Goal: Task Accomplishment & Management: Manage account settings

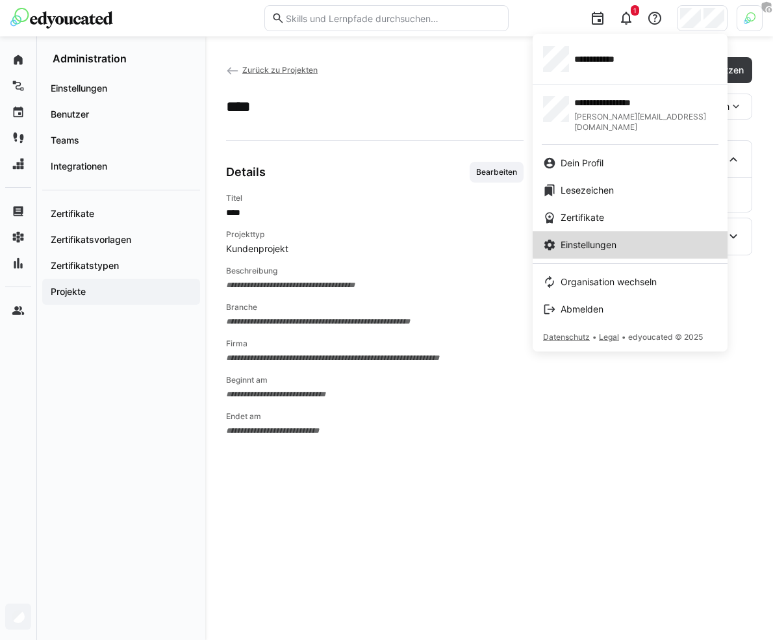
click at [635, 238] on div "Einstellungen" at bounding box center [630, 244] width 174 height 13
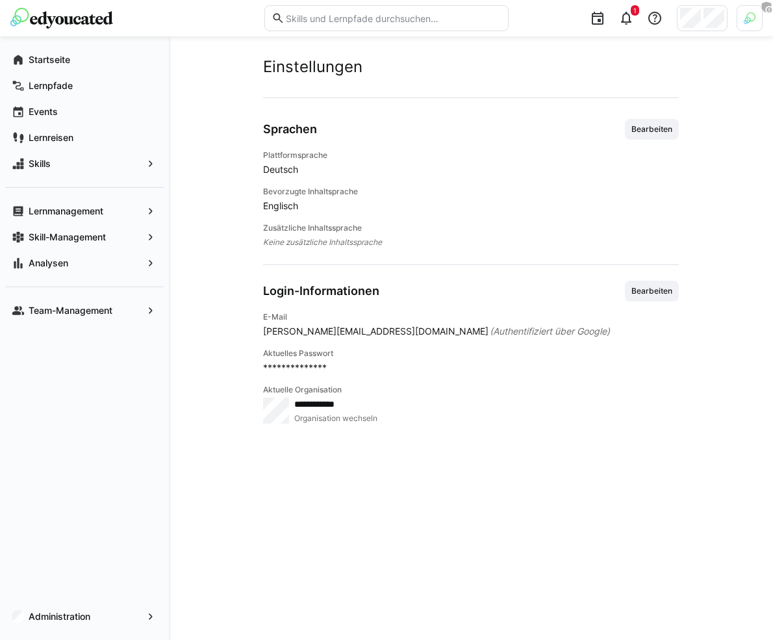
click at [748, 14] on img at bounding box center [750, 18] width 12 height 12
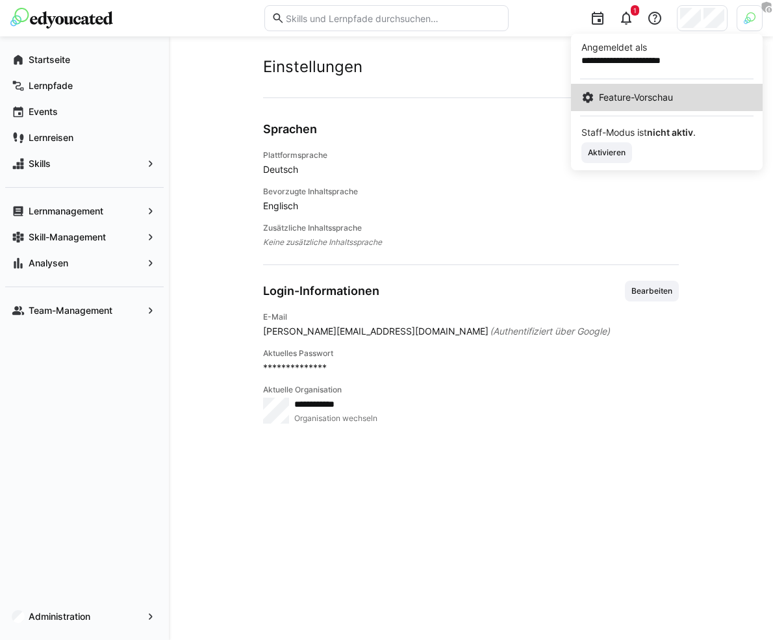
click at [660, 103] on span "Feature-Vorschau" at bounding box center [636, 97] width 74 height 13
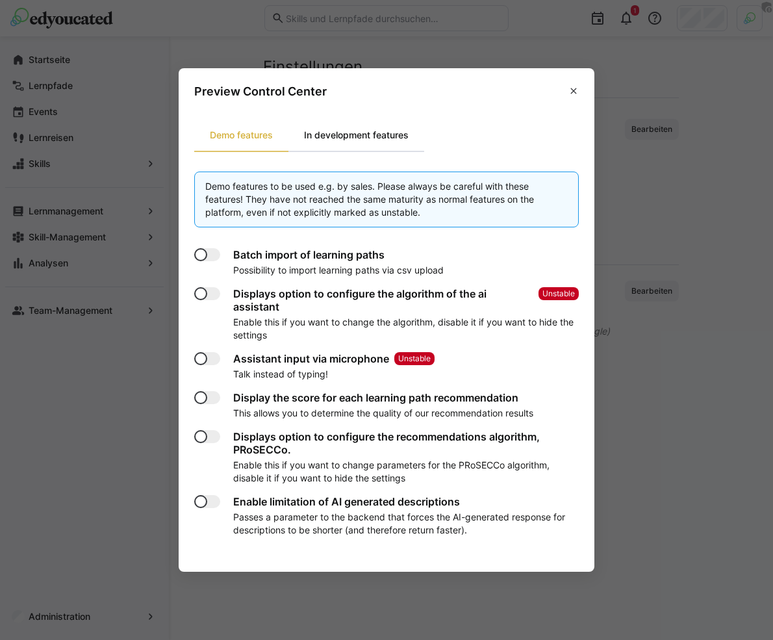
click at [401, 127] on div "In development features" at bounding box center [356, 135] width 136 height 31
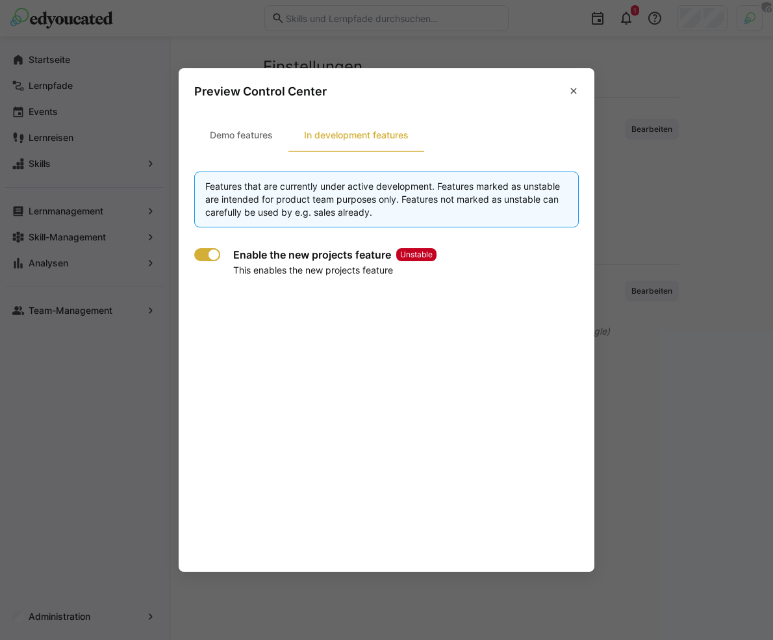
click at [198, 258] on div at bounding box center [207, 254] width 26 height 13
click at [572, 93] on eds-icon at bounding box center [574, 91] width 10 height 10
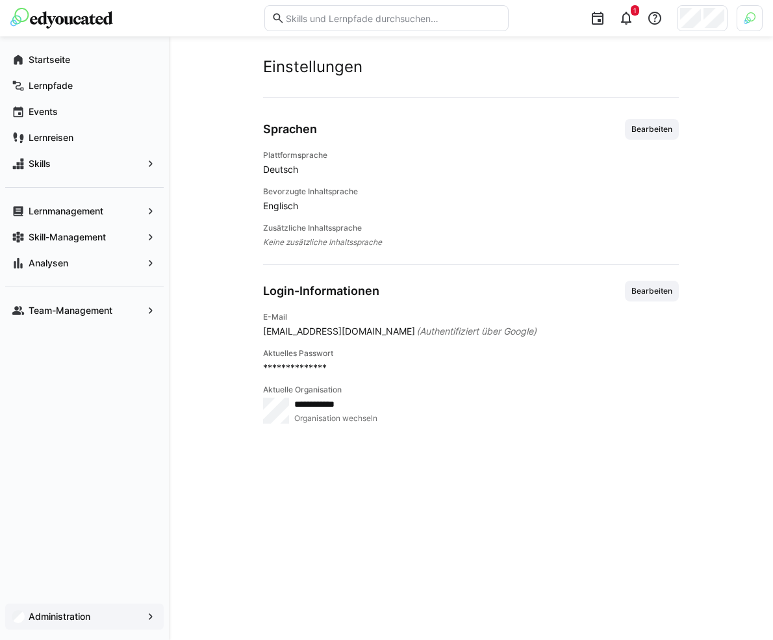
click at [100, 611] on span "Administration" at bounding box center [85, 616] width 116 height 13
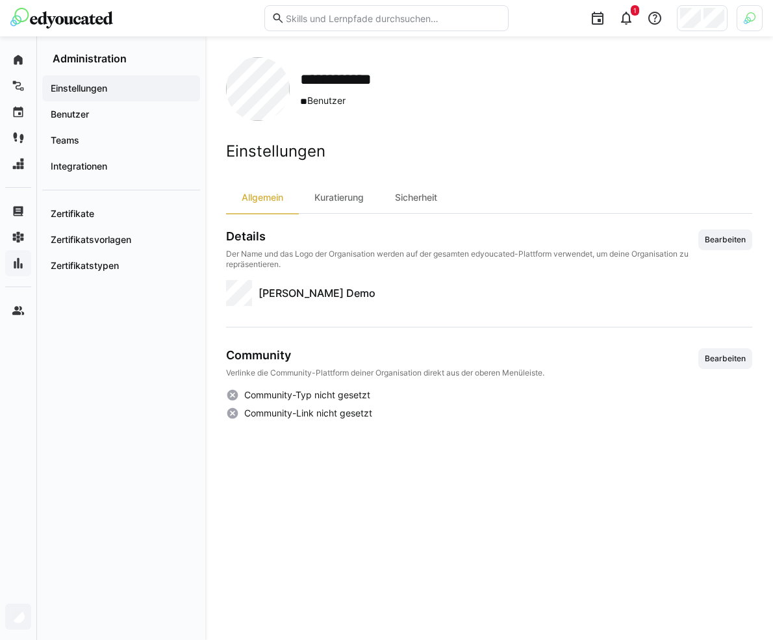
click at [165, 344] on div "Einstellungen Benutzer Teams Integrationen Zertifikate Zertifikatsvorlagen Zert…" at bounding box center [121, 352] width 168 height 575
click at [703, 21] on div at bounding box center [702, 18] width 51 height 26
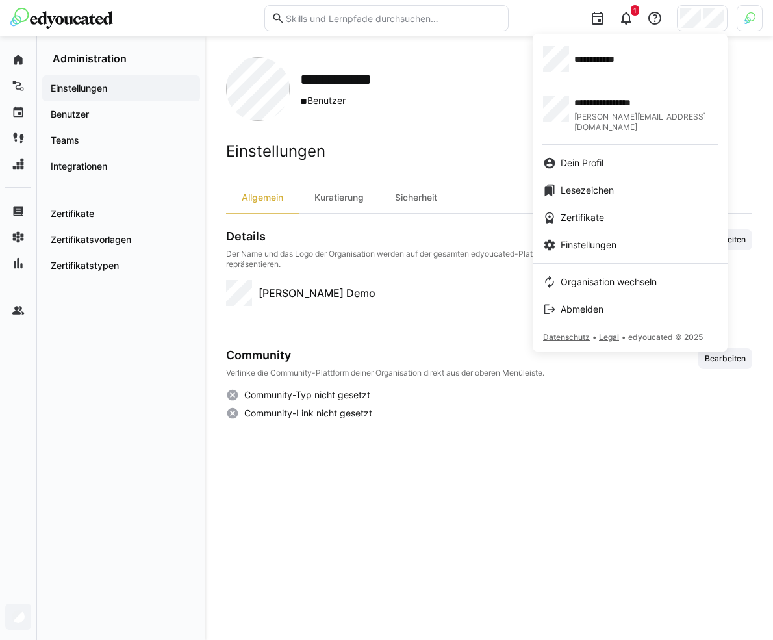
click at [522, 159] on div at bounding box center [386, 320] width 773 height 640
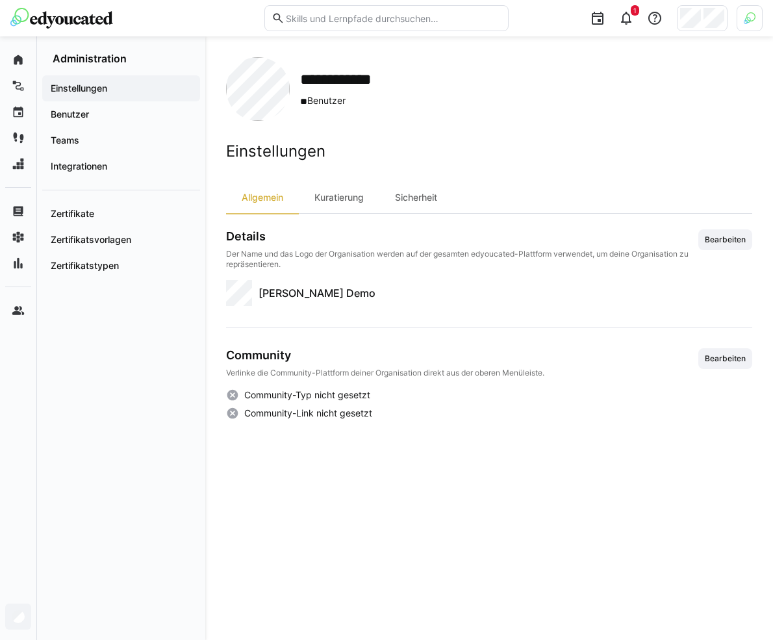
click at [744, 23] on img at bounding box center [750, 18] width 12 height 12
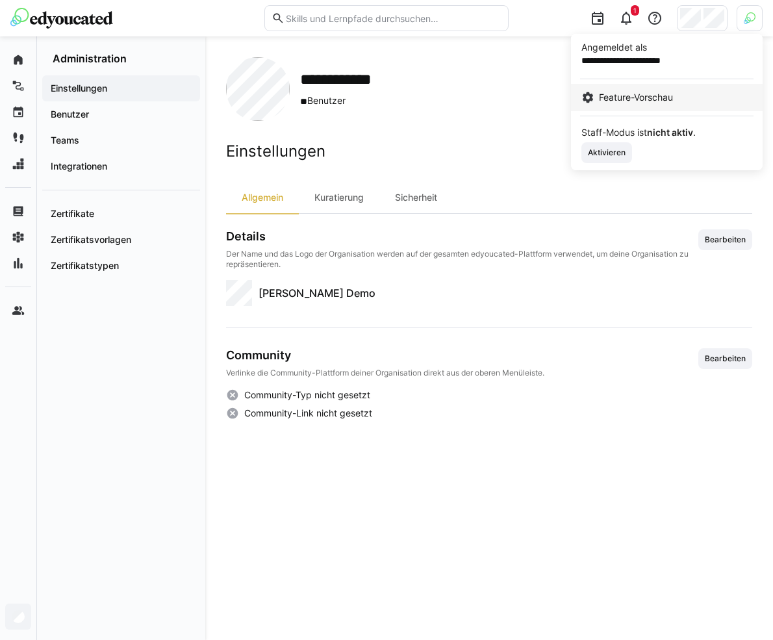
click at [641, 99] on span "Feature-Vorschau" at bounding box center [636, 97] width 74 height 13
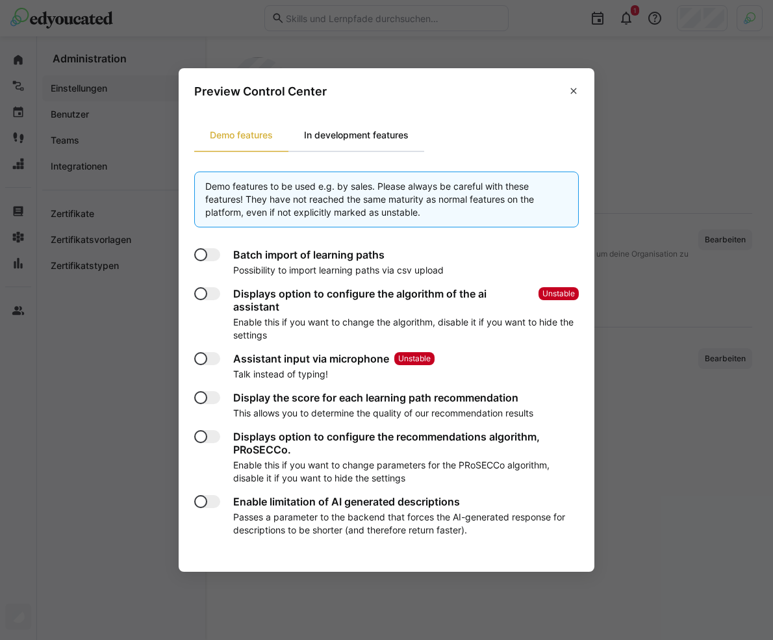
click at [374, 133] on div "In development features" at bounding box center [356, 135] width 136 height 31
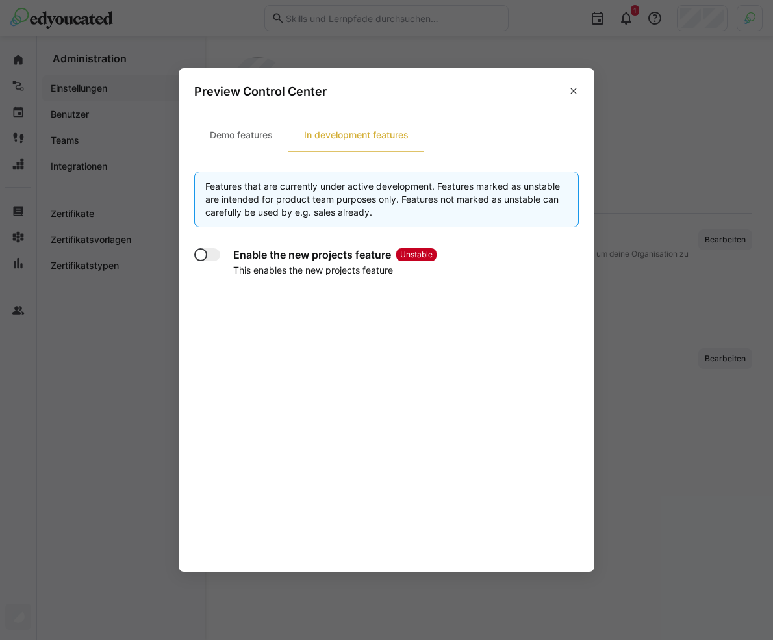
click at [202, 264] on div "Enable the new projects feature Unstable This enables the new projects feature" at bounding box center [386, 262] width 385 height 29
click at [204, 260] on div at bounding box center [207, 254] width 26 height 13
click at [573, 90] on eds-icon at bounding box center [574, 91] width 10 height 10
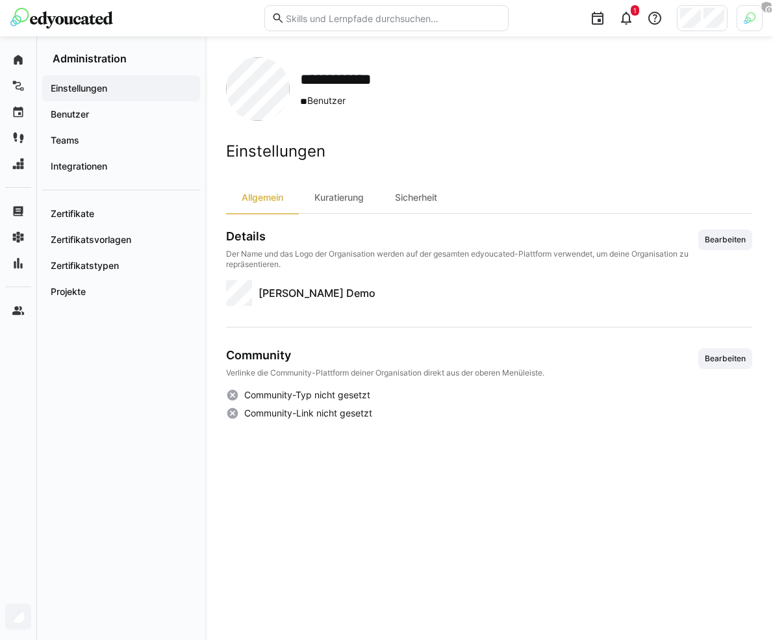
click at [750, 23] on img at bounding box center [750, 18] width 12 height 12
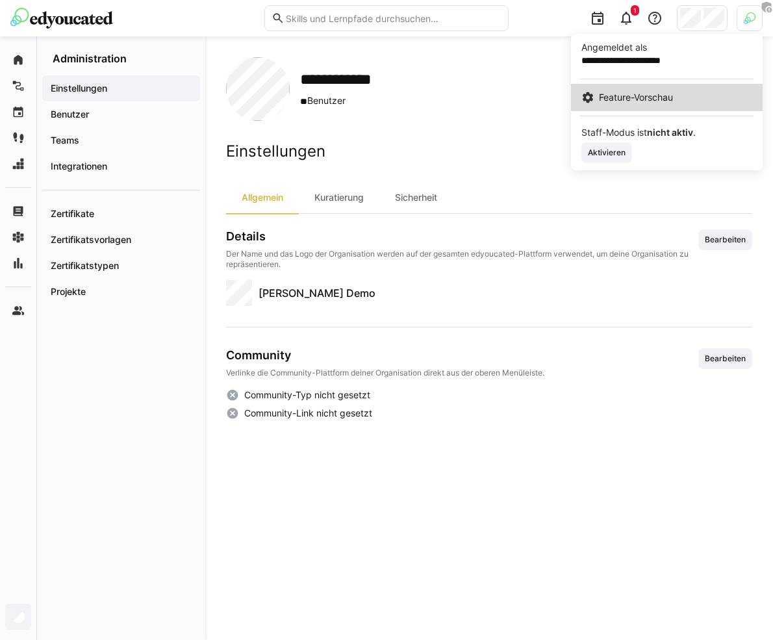
click at [664, 100] on span "Feature-Vorschau" at bounding box center [636, 97] width 74 height 13
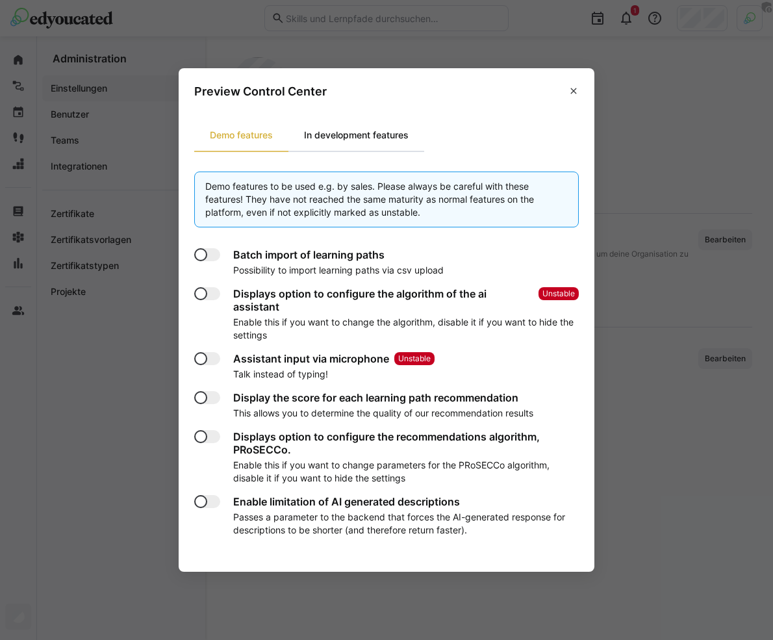
click at [381, 126] on div "In development features" at bounding box center [356, 135] width 136 height 31
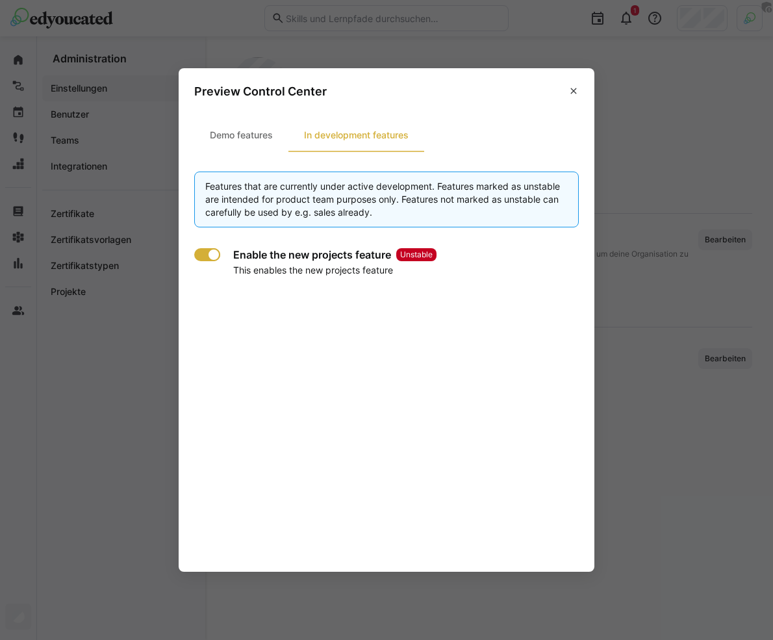
click at [208, 259] on div at bounding box center [207, 254] width 26 height 13
click at [578, 96] on eds-icon at bounding box center [574, 91] width 10 height 10
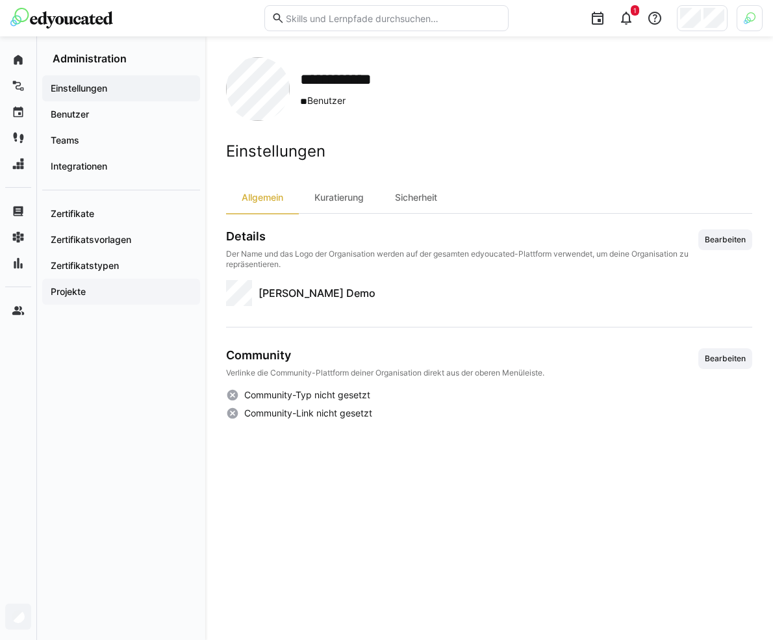
click at [143, 294] on span "Projekte" at bounding box center [121, 291] width 145 height 13
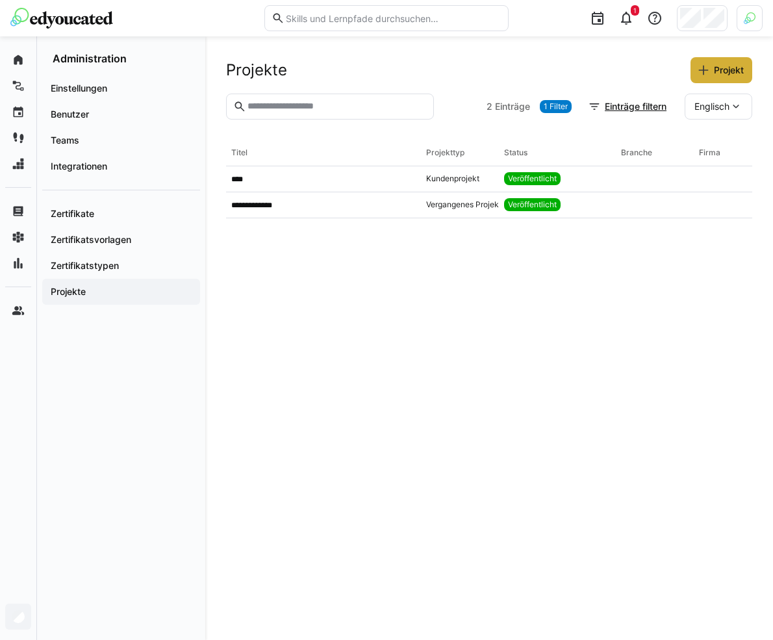
click at [750, 16] on img at bounding box center [750, 18] width 12 height 12
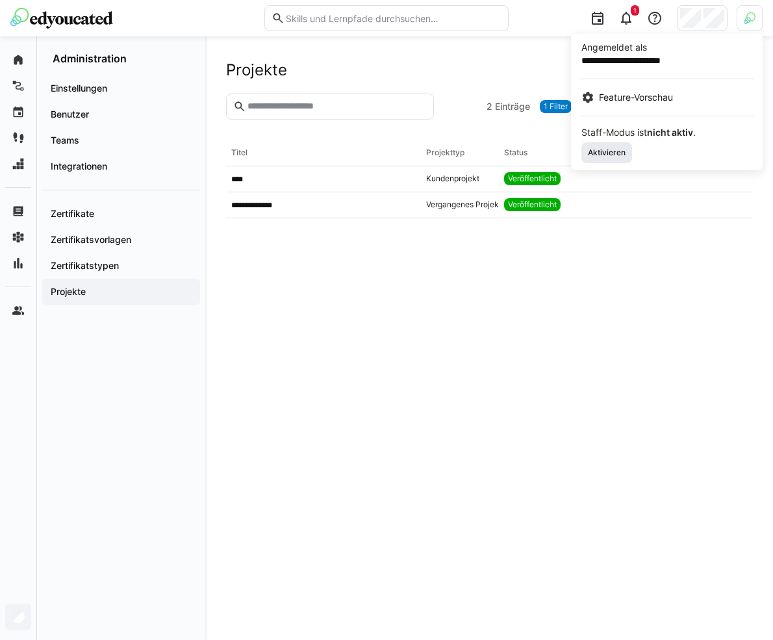
click at [609, 154] on span "Aktivieren" at bounding box center [607, 152] width 40 height 10
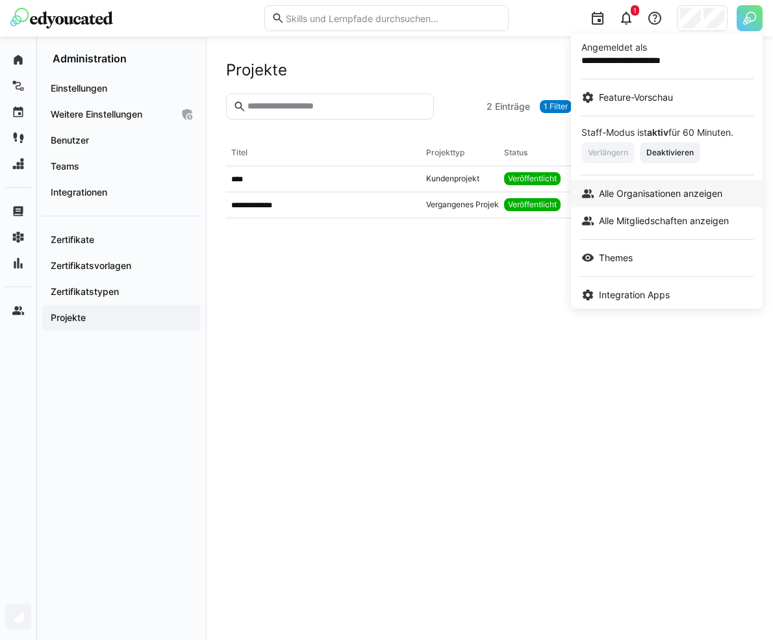
click at [654, 192] on span "Alle Organisationen anzeigen" at bounding box center [660, 193] width 123 height 13
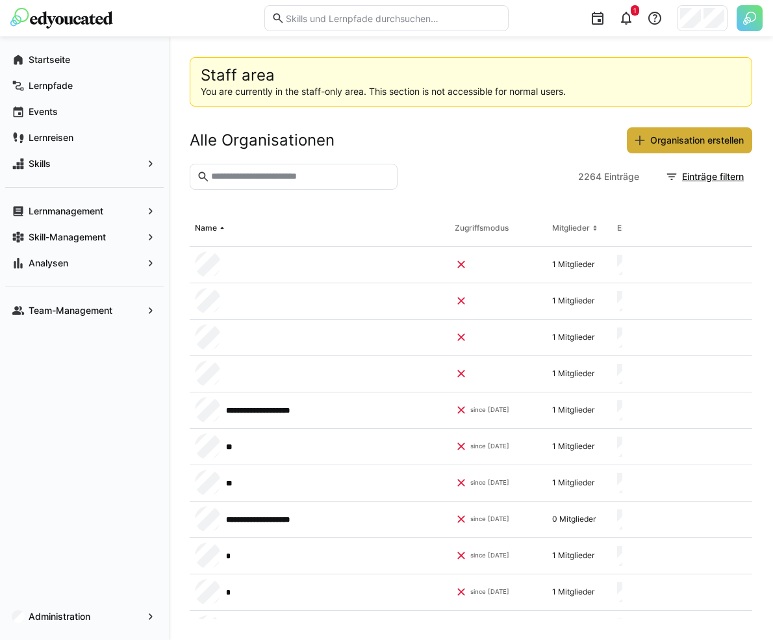
click at [327, 181] on input "text" at bounding box center [300, 177] width 181 height 12
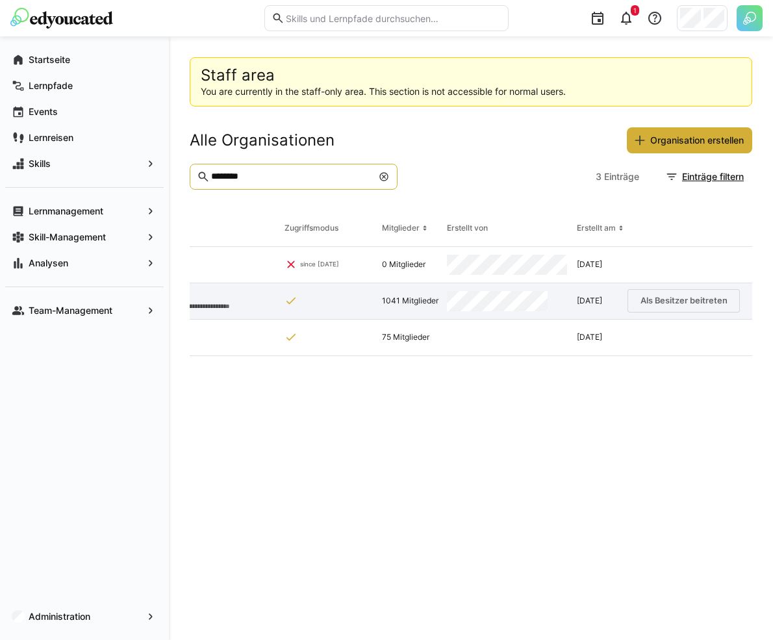
scroll to position [0, 184]
type input "********"
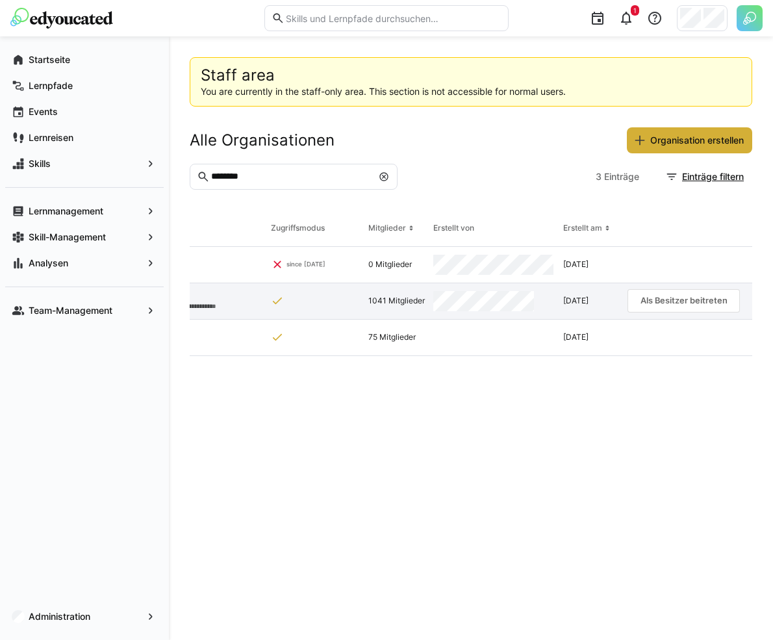
click at [663, 304] on app-request-click "Als Besitzer beitreten" at bounding box center [684, 300] width 112 height 23
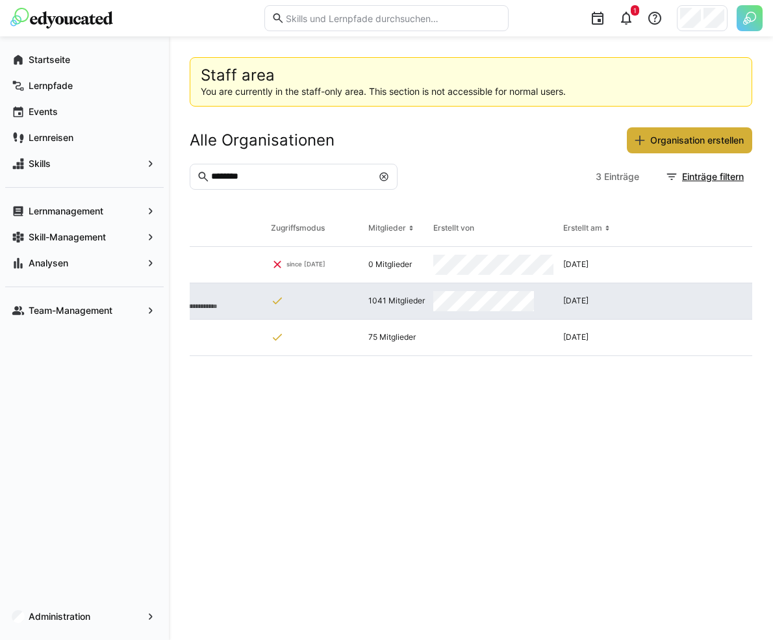
click at [743, 12] on img at bounding box center [750, 18] width 26 height 26
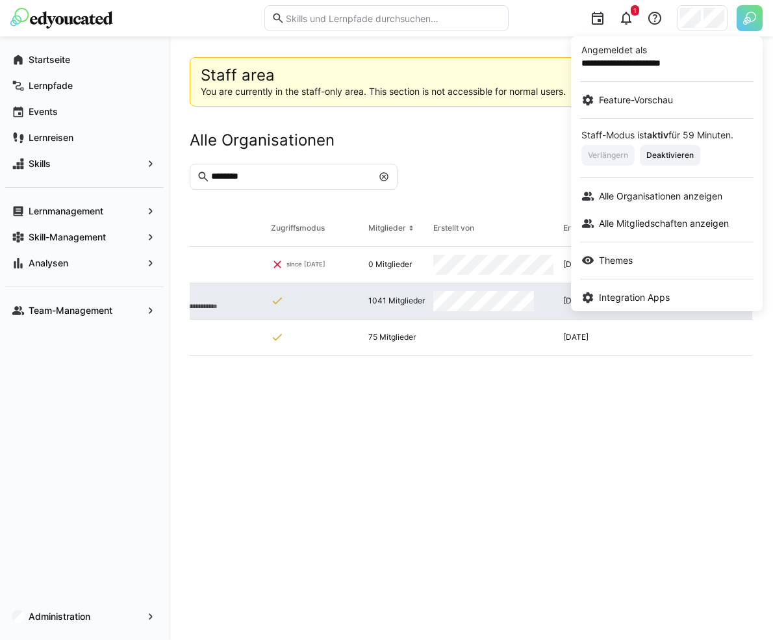
click at [689, 21] on div at bounding box center [386, 320] width 773 height 640
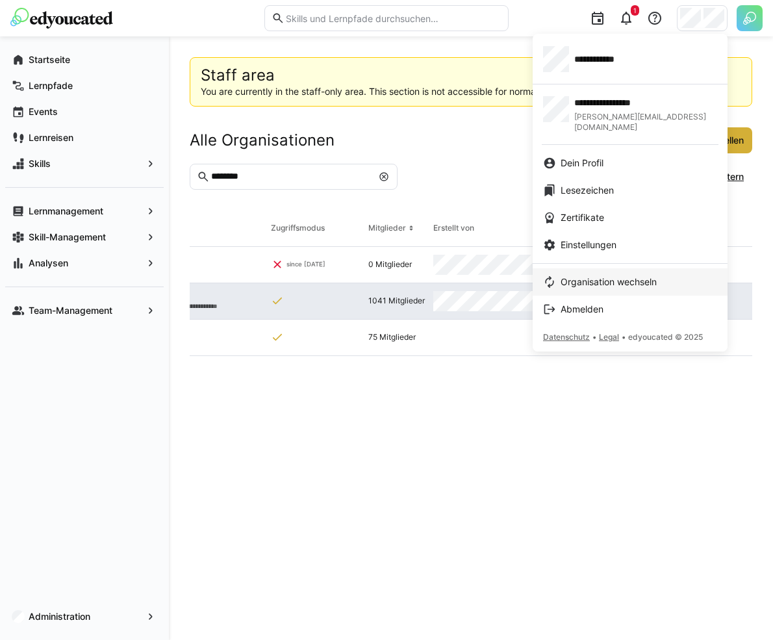
click at [647, 268] on link "Organisation wechseln" at bounding box center [630, 281] width 195 height 27
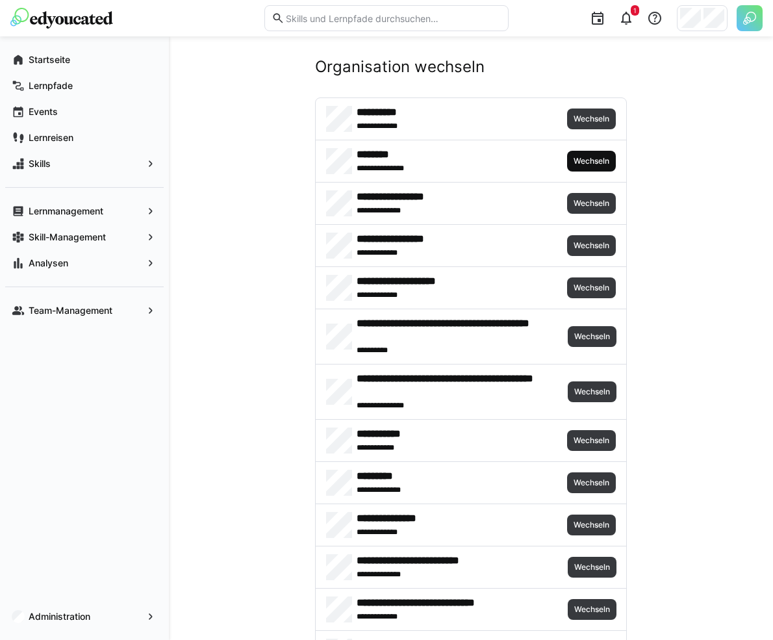
click at [598, 156] on span "Wechseln" at bounding box center [591, 161] width 38 height 10
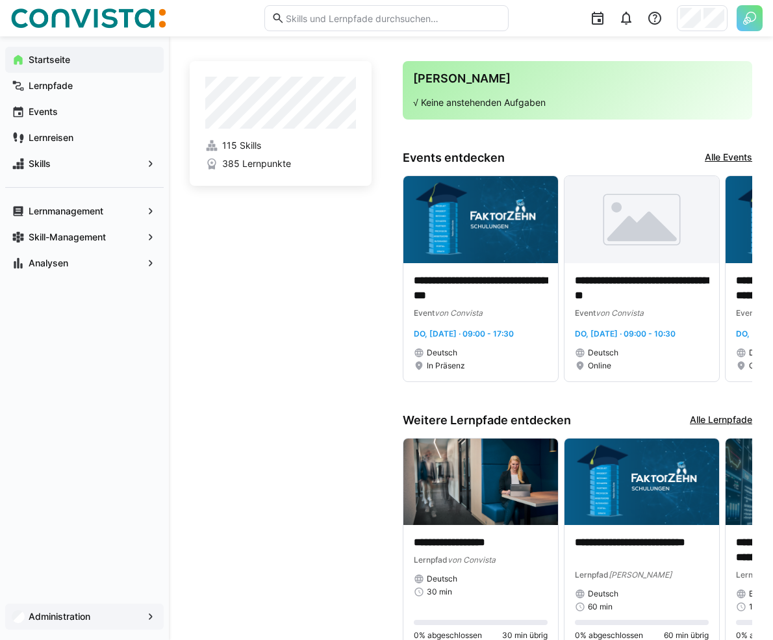
click at [109, 611] on span "Administration" at bounding box center [85, 616] width 116 height 13
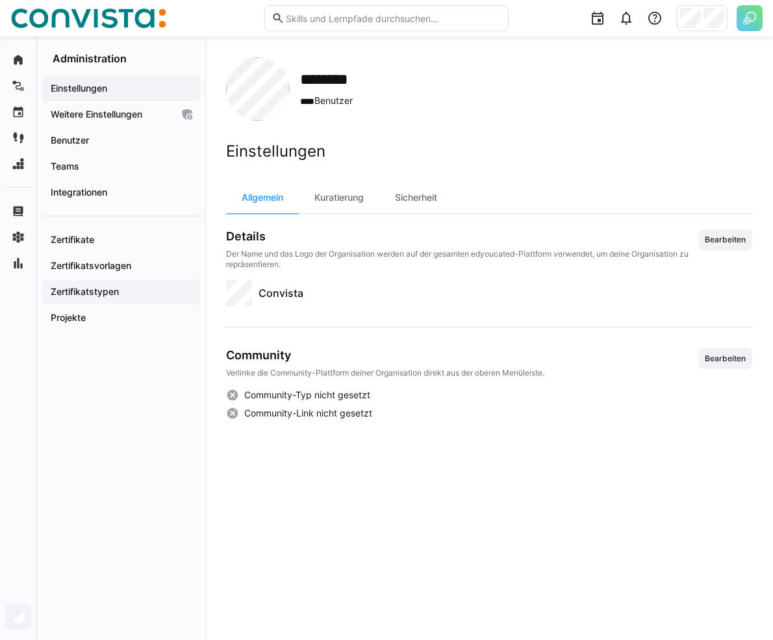
click at [126, 294] on span "Zertifikatstypen" at bounding box center [121, 291] width 145 height 13
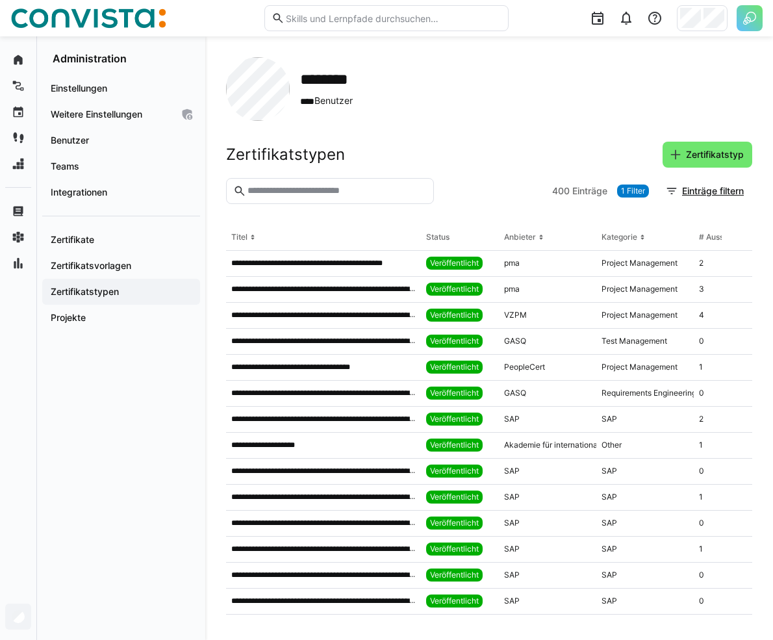
click at [698, 169] on header "Zertifikatstypen Zertifikatstyp" at bounding box center [489, 160] width 526 height 36
click at [698, 162] on span "Zertifikatstyp" at bounding box center [708, 155] width 90 height 26
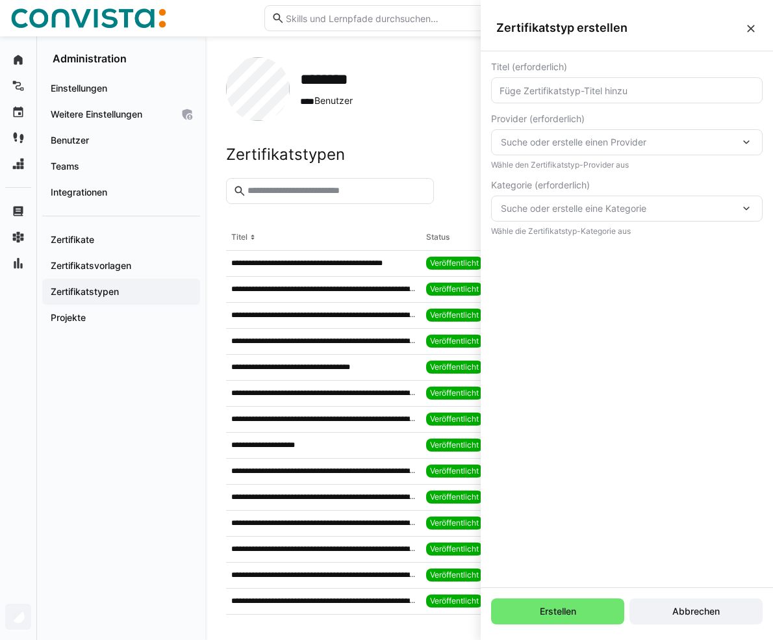
click at [659, 142] on span "Suche oder erstelle einen Provider" at bounding box center [620, 142] width 239 height 13
click at [666, 209] on span "Suche oder erstelle eine Kategorie" at bounding box center [620, 208] width 239 height 13
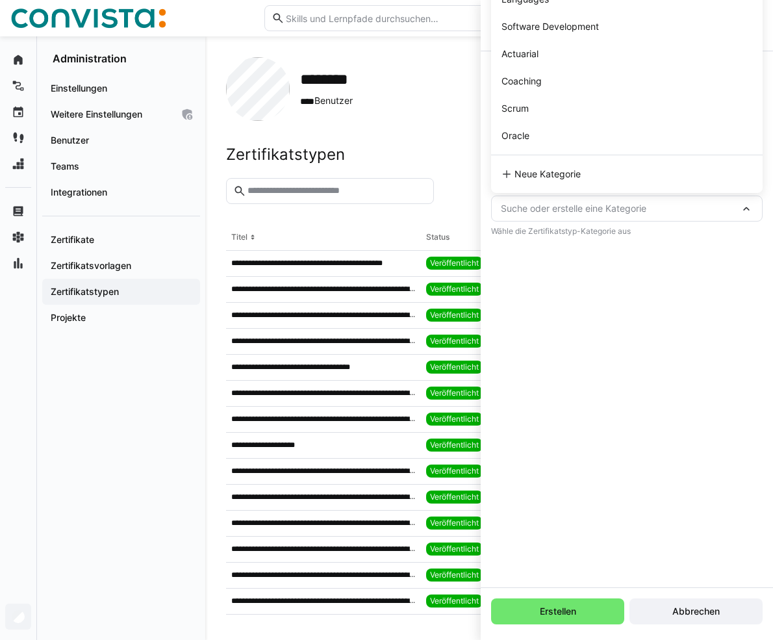
click at [676, 209] on span "Suche oder erstelle eine Kategorie" at bounding box center [620, 208] width 239 height 13
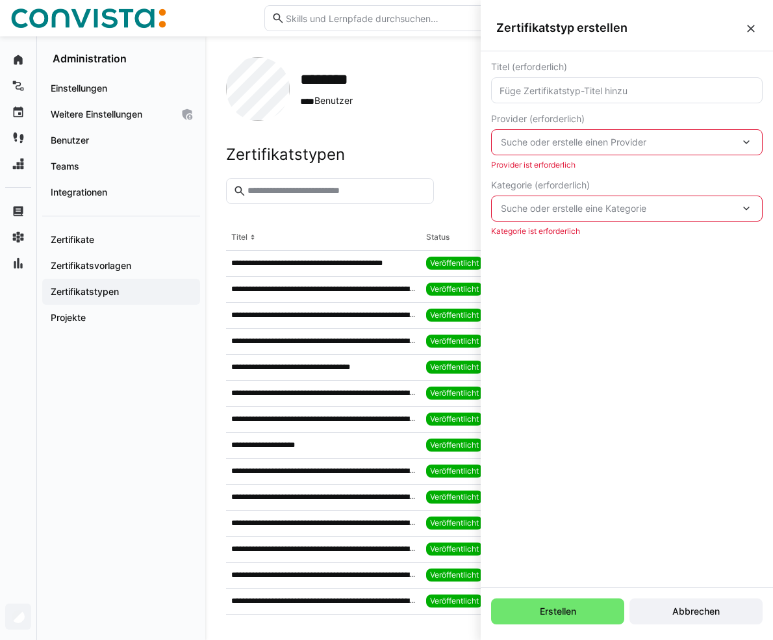
click at [686, 147] on span "Suche oder erstelle einen Provider" at bounding box center [620, 142] width 239 height 13
click at [638, 196] on div "Suche oder erstelle eine Kategorie" at bounding box center [627, 209] width 272 height 26
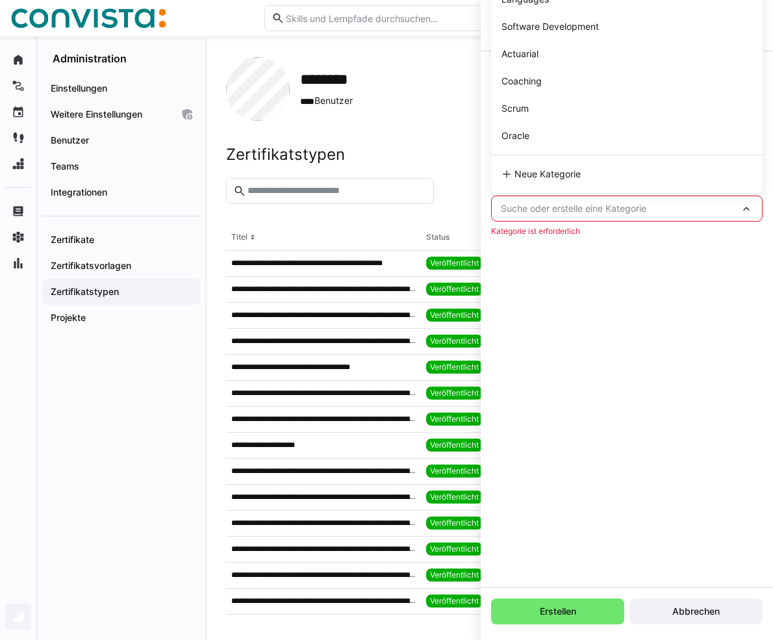
click at [669, 210] on span "Suche oder erstelle eine Kategorie" at bounding box center [620, 208] width 239 height 13
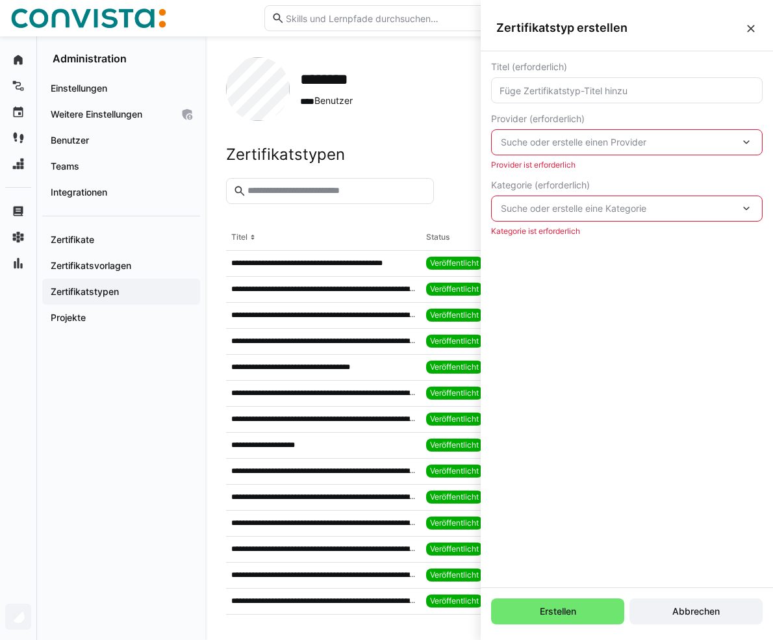
click at [669, 210] on span "Suche oder erstelle eine Kategorie" at bounding box center [620, 208] width 239 height 13
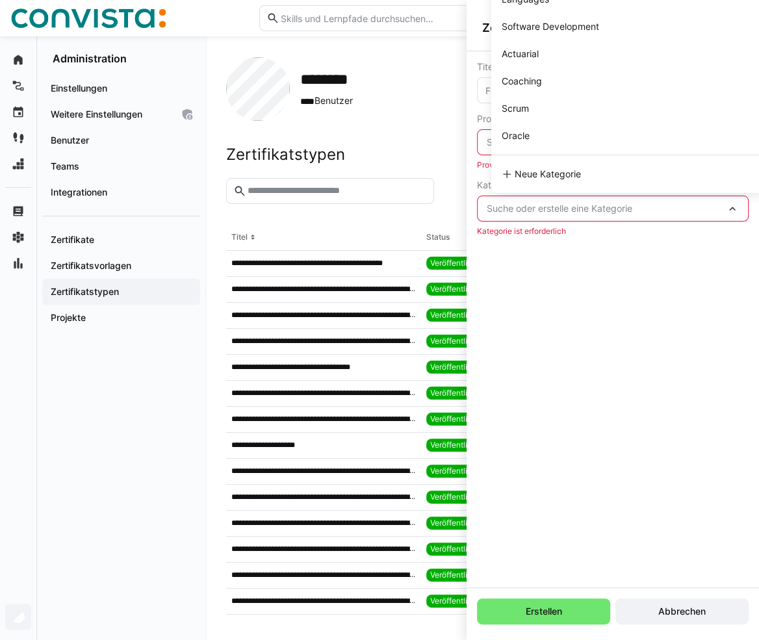
click at [652, 203] on span "Suche oder erstelle eine Kategorie" at bounding box center [606, 208] width 239 height 13
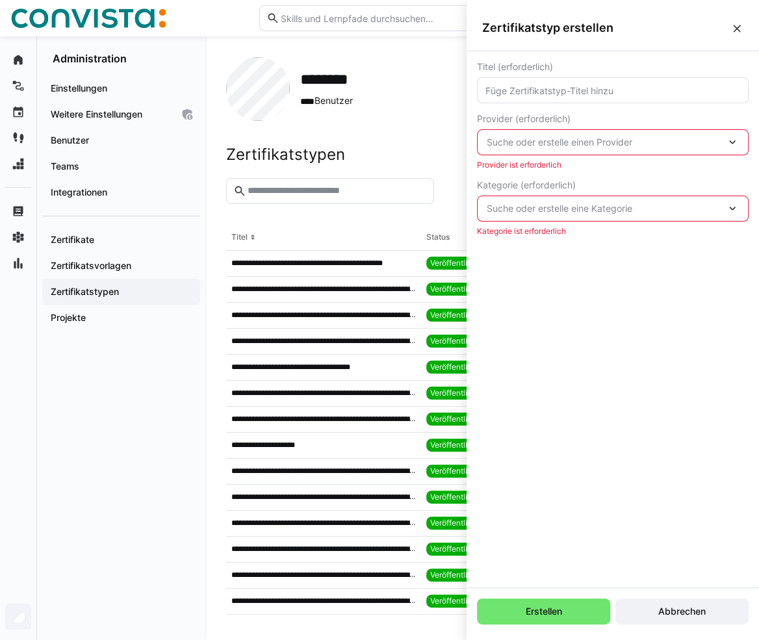
click at [652, 203] on span "Suche oder erstelle eine Kategorie" at bounding box center [606, 208] width 239 height 13
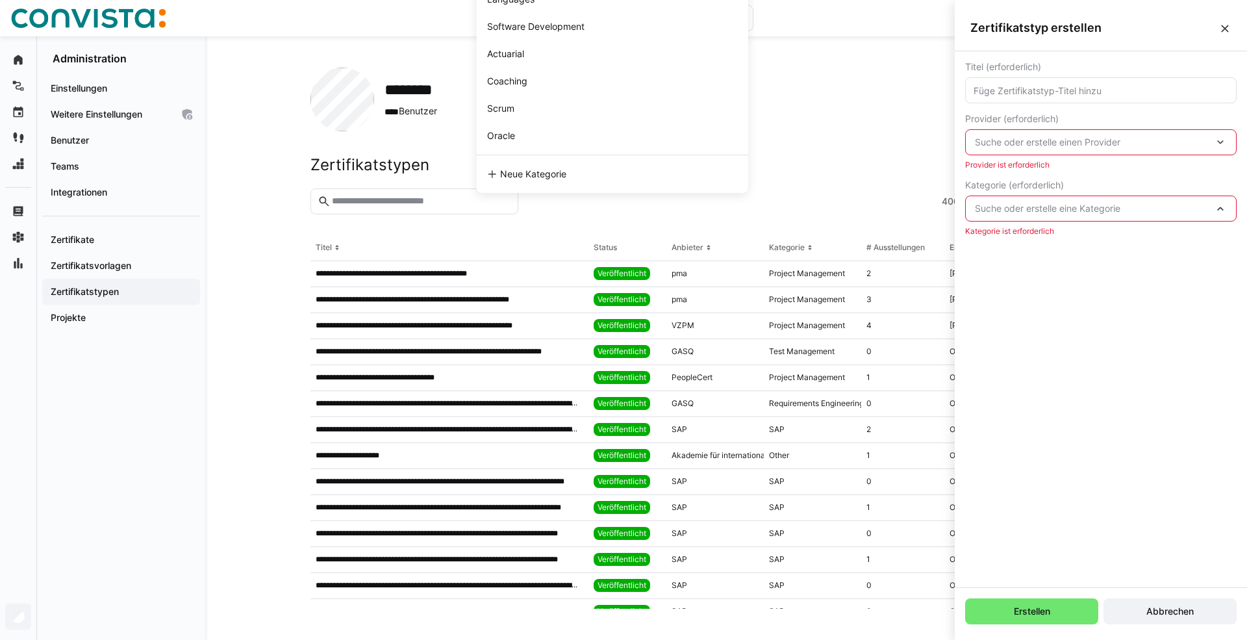
click at [773, 134] on div "Suche oder erstelle einen Provider" at bounding box center [1101, 142] width 272 height 26
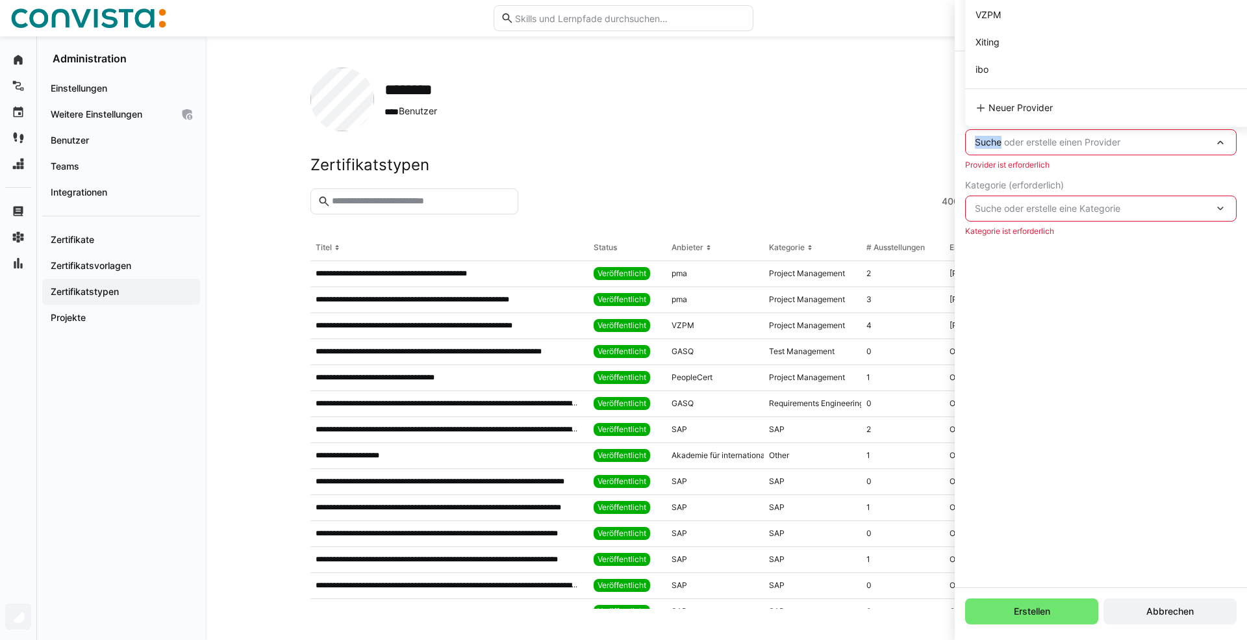
click at [773, 134] on div "Suche oder erstelle einen Provider SAP Scaled Agile, Inc. PeopleCert Oracle Cer…" at bounding box center [1101, 142] width 272 height 26
click at [773, 208] on span "Suche oder erstelle eine Kategorie" at bounding box center [1094, 208] width 239 height 13
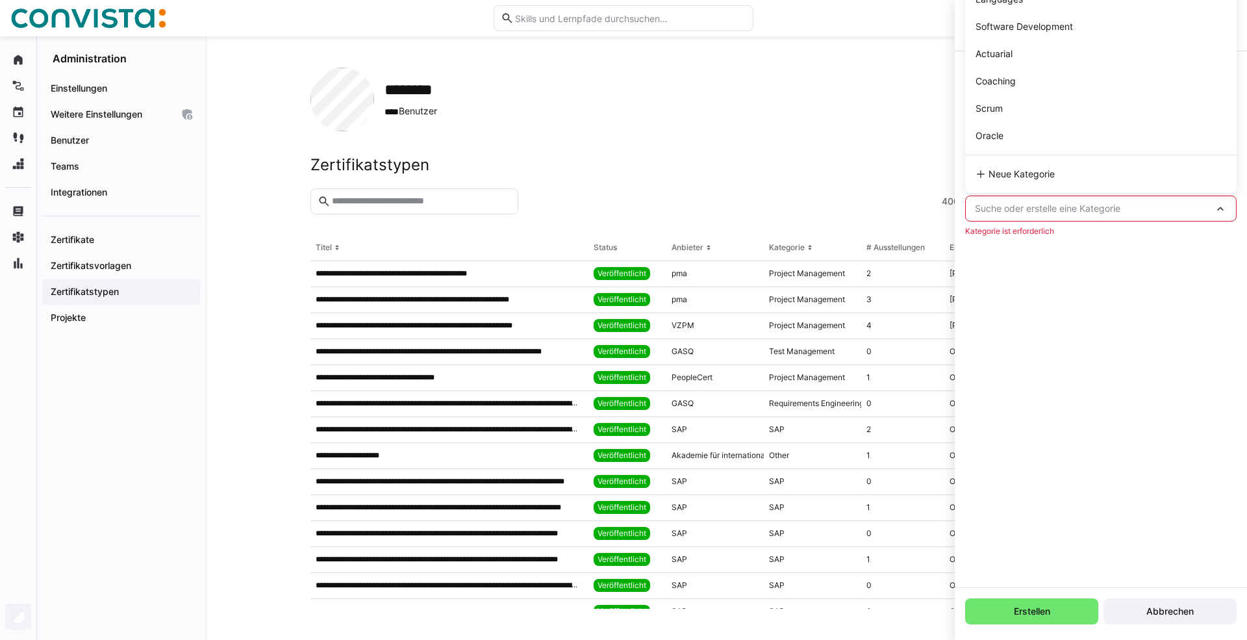
click at [773, 224] on eds-form-field "Kategorie (erforderlich) Suche oder erstelle eine Kategorie SAP Agile Other Req…" at bounding box center [1101, 208] width 272 height 56
